Goal: Task Accomplishment & Management: Manage account settings

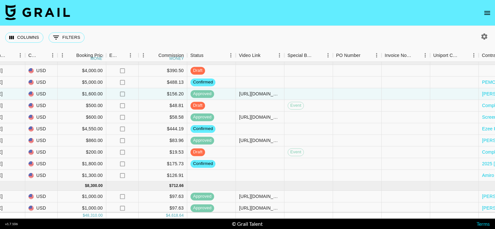
scroll to position [0, 376]
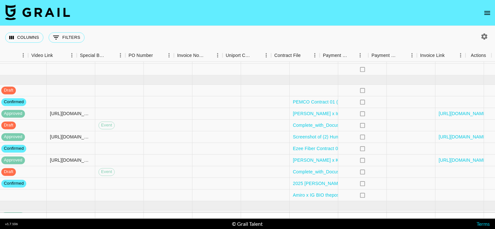
scroll to position [31, 585]
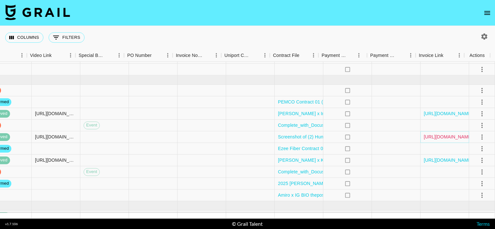
click at [426, 136] on link "[URL][DOMAIN_NAME]" at bounding box center [447, 137] width 49 height 6
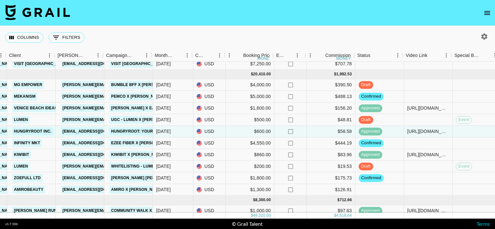
scroll to position [36, 208]
click at [57, 96] on div "[PERSON_NAME][EMAIL_ADDRESS][PERSON_NAME][DOMAIN_NAME]" at bounding box center [80, 97] width 49 height 12
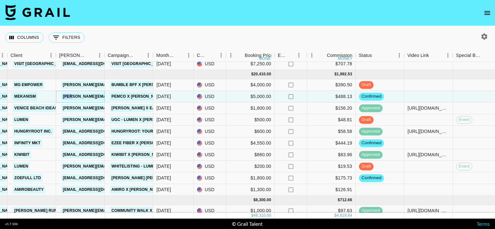
click at [57, 96] on div "[PERSON_NAME][EMAIL_ADDRESS][PERSON_NAME][DOMAIN_NAME]" at bounding box center [80, 97] width 49 height 12
click at [208, 136] on div "USD" at bounding box center [210, 132] width 32 height 12
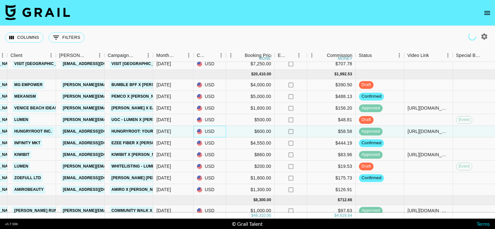
click at [206, 130] on div "USD" at bounding box center [210, 132] width 32 height 12
drag, startPoint x: 206, startPoint y: 130, endPoint x: 218, endPoint y: 130, distance: 12.0
click at [218, 130] on div "USD" at bounding box center [210, 132] width 32 height 12
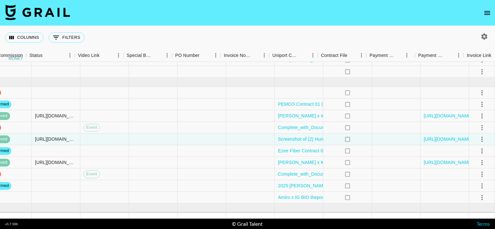
scroll to position [28, 585]
click at [480, 93] on icon "select merge strategy" at bounding box center [482, 93] width 8 height 8
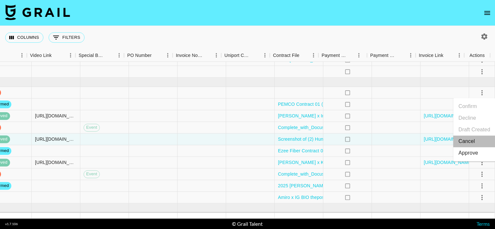
click at [466, 142] on li "Cancel" at bounding box center [474, 142] width 42 height 12
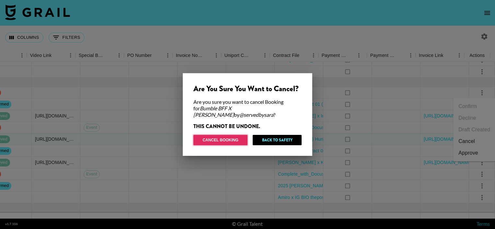
click at [225, 137] on button "Cancel Booking" at bounding box center [220, 140] width 54 height 10
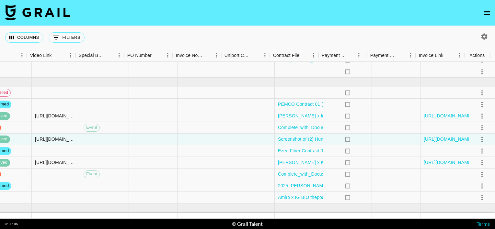
scroll to position [38, 585]
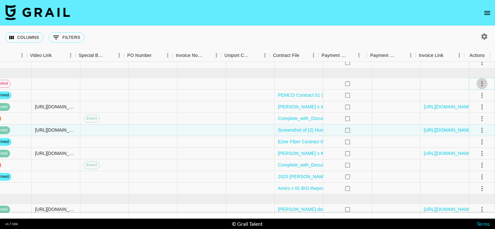
click at [478, 85] on icon "select merge strategy" at bounding box center [482, 84] width 8 height 8
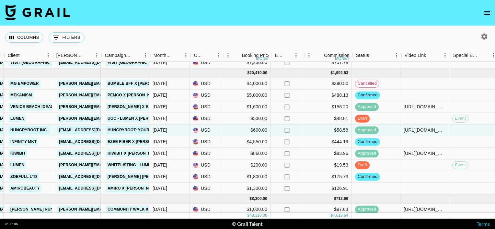
scroll to position [38, 211]
